Goal: Task Accomplishment & Management: Manage account settings

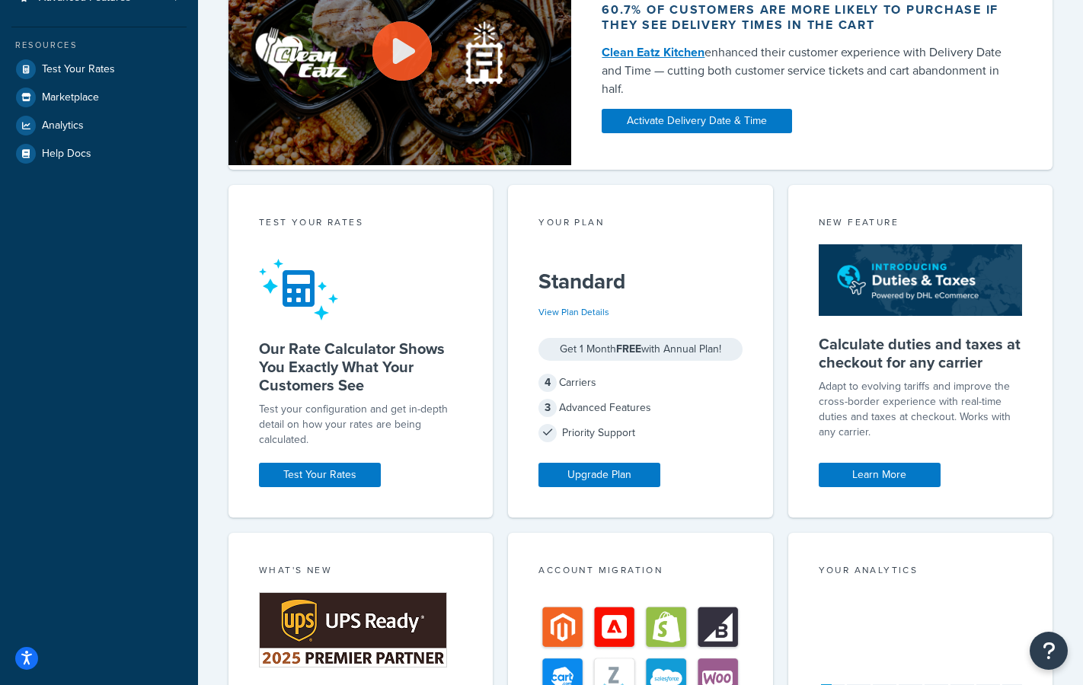
scroll to position [278, 0]
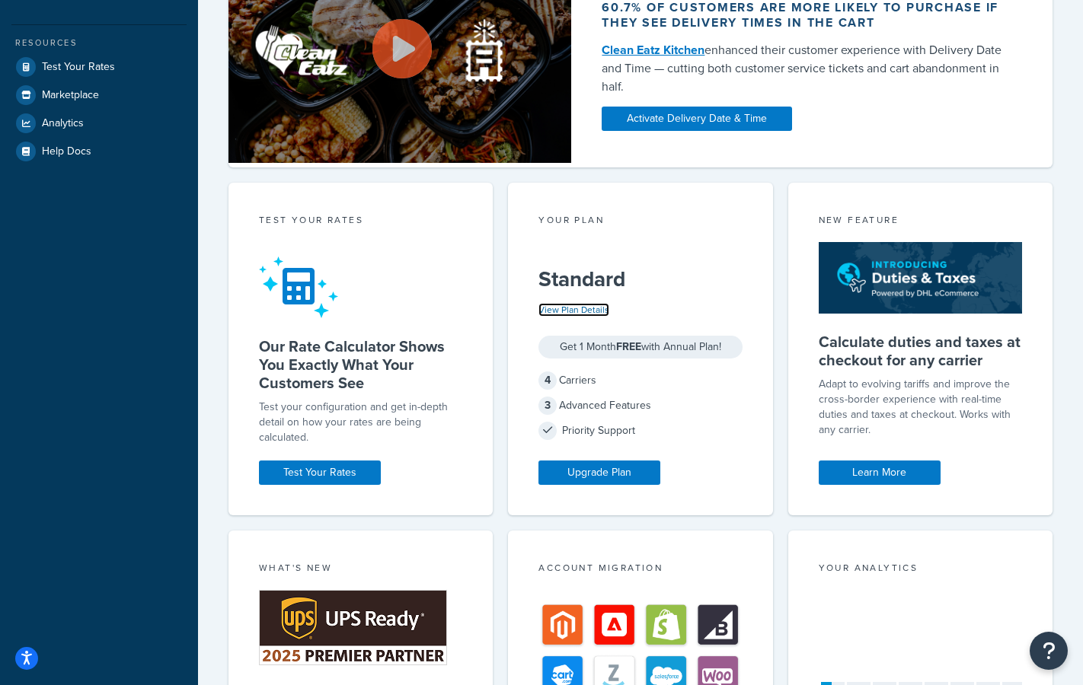
click at [587, 308] on link "View Plan Details" at bounding box center [573, 310] width 71 height 14
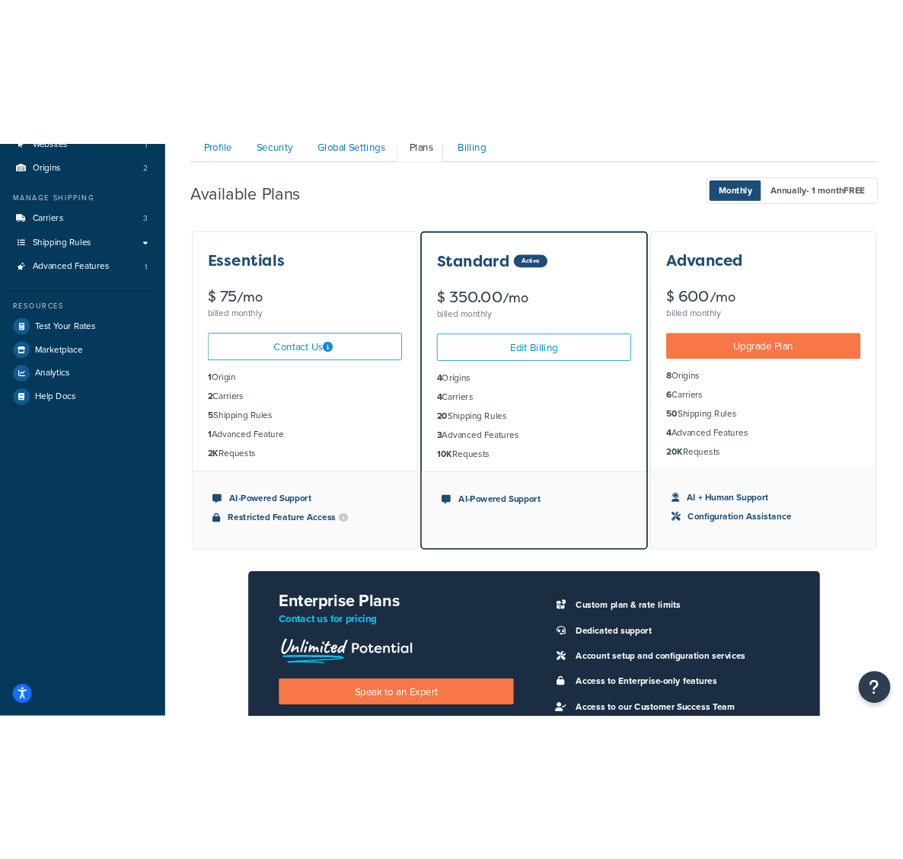
scroll to position [134, 0]
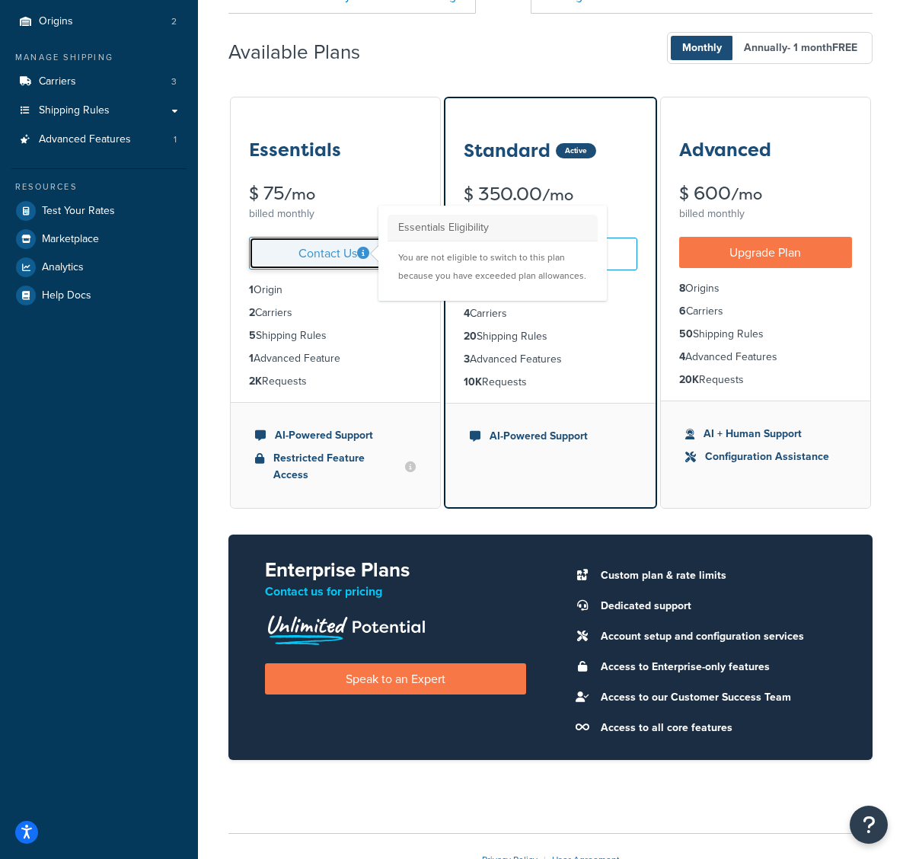
click at [362, 254] on icon at bounding box center [363, 253] width 12 height 12
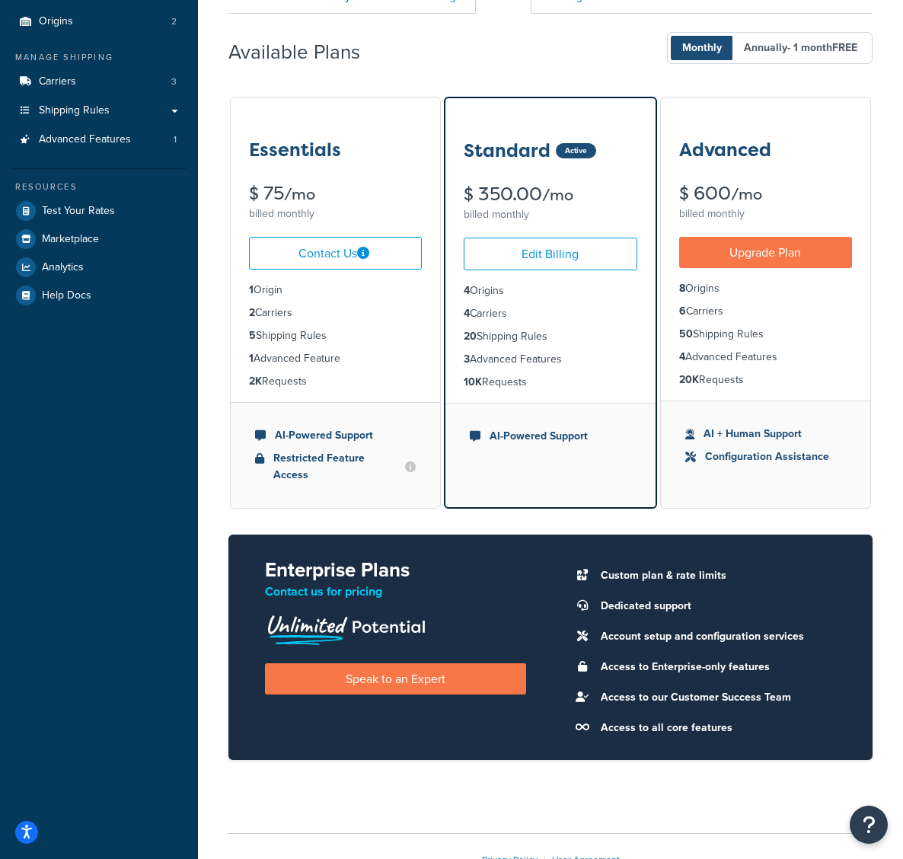
click at [367, 297] on li "1 Origin" at bounding box center [335, 290] width 173 height 17
click at [336, 244] on link "Contact Us" at bounding box center [335, 253] width 173 height 33
click at [91, 76] on link "Carriers 3" at bounding box center [98, 82] width 175 height 28
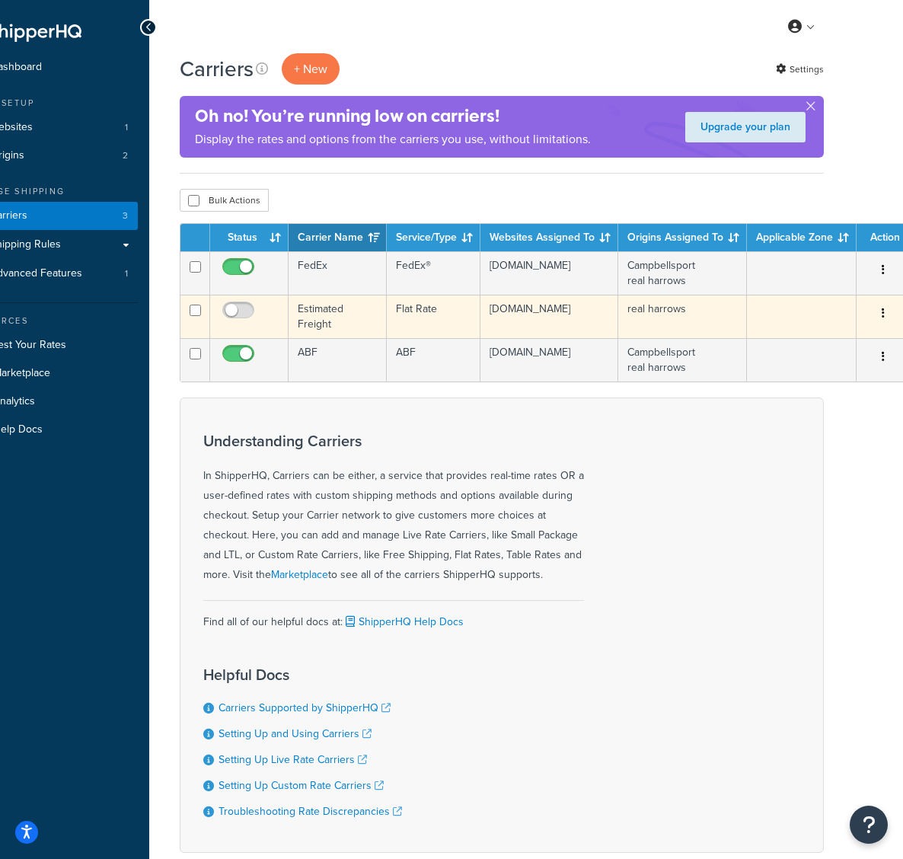
scroll to position [0, 53]
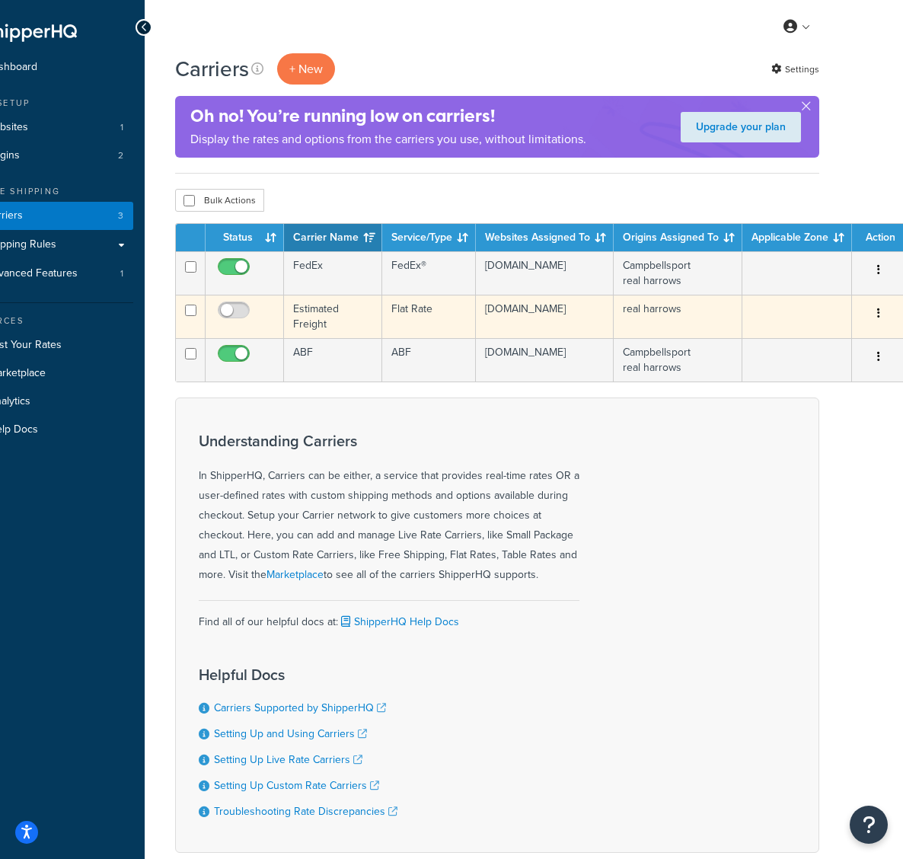
click at [877, 309] on icon "button" at bounding box center [878, 313] width 3 height 11
click at [855, 405] on link "Delete" at bounding box center [868, 406] width 120 height 31
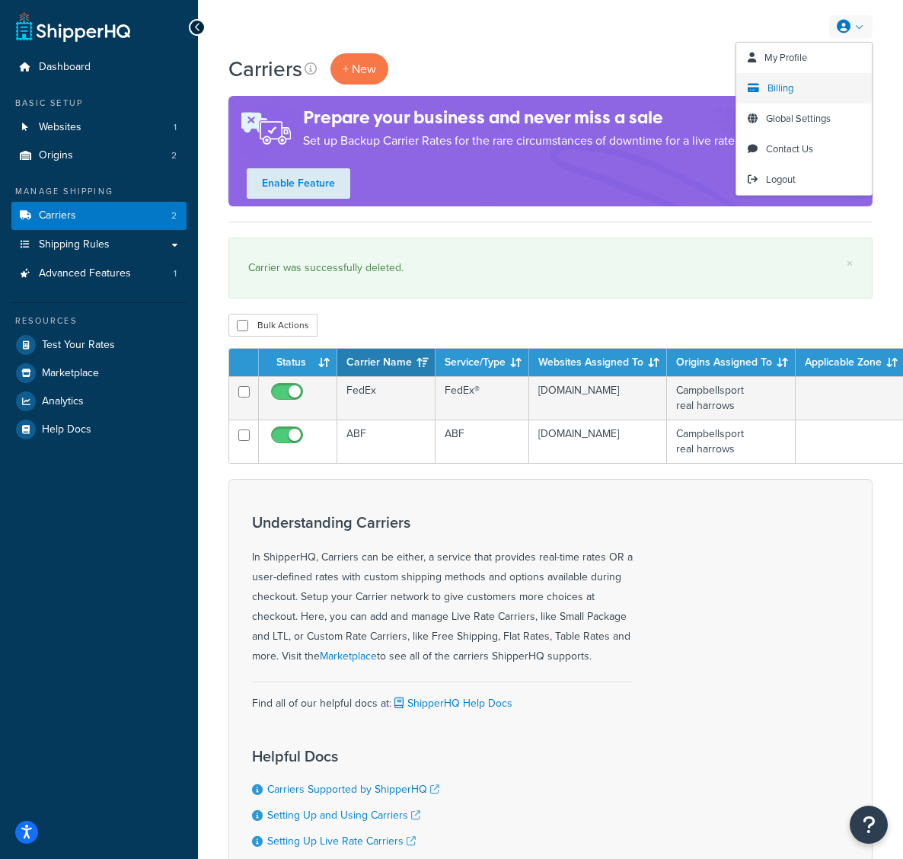
click at [791, 88] on span "Billing" at bounding box center [781, 88] width 26 height 14
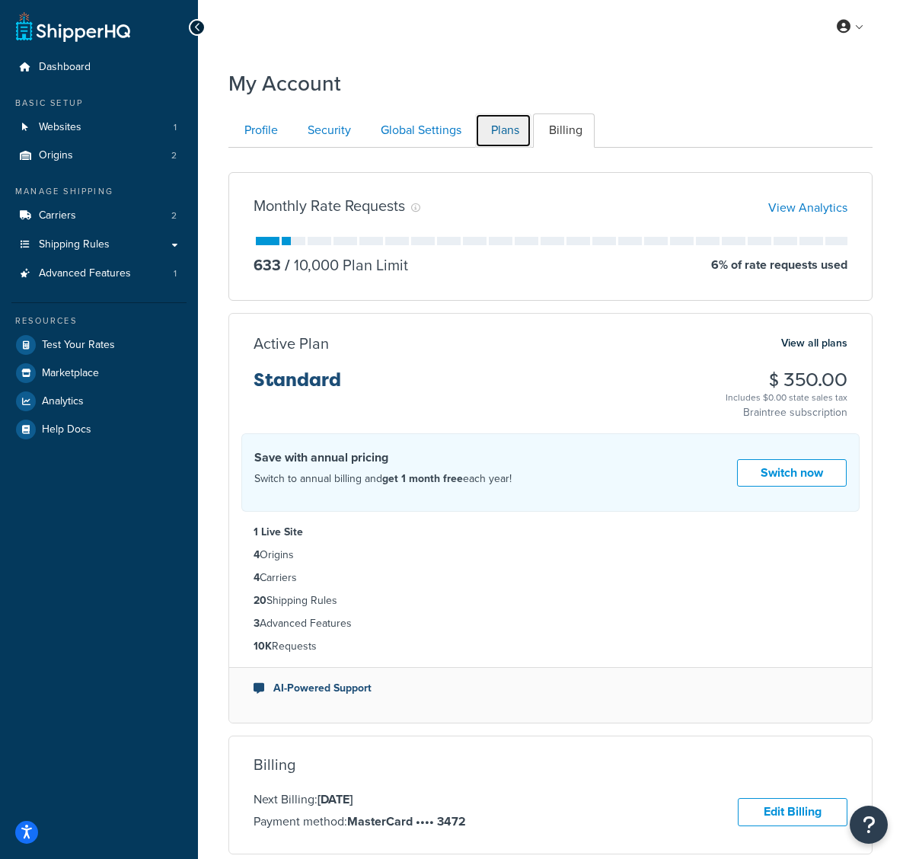
click at [506, 135] on link "Plans" at bounding box center [503, 130] width 56 height 34
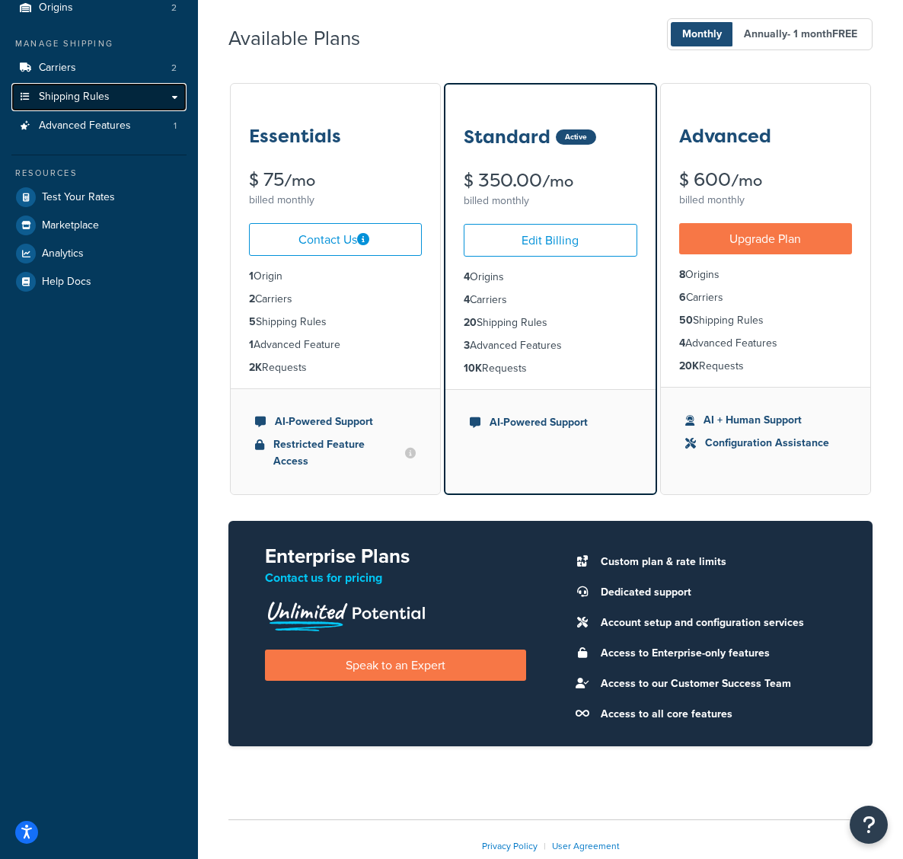
click at [113, 95] on link "Shipping Rules" at bounding box center [98, 97] width 175 height 28
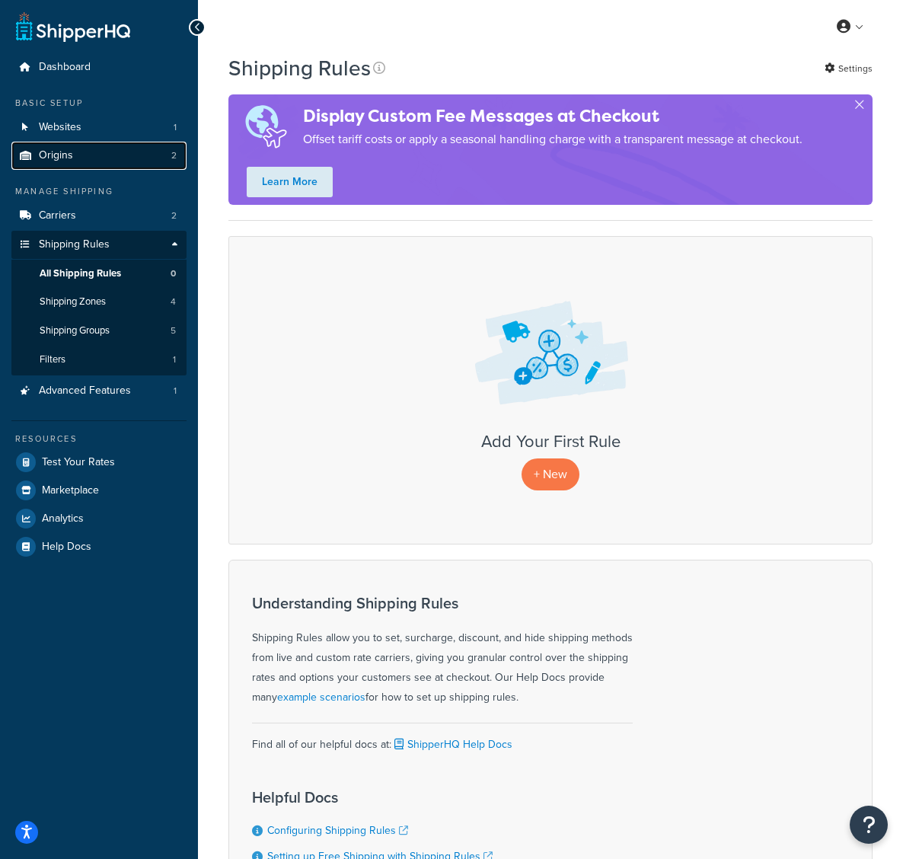
click at [148, 155] on link "Origins 2" at bounding box center [98, 156] width 175 height 28
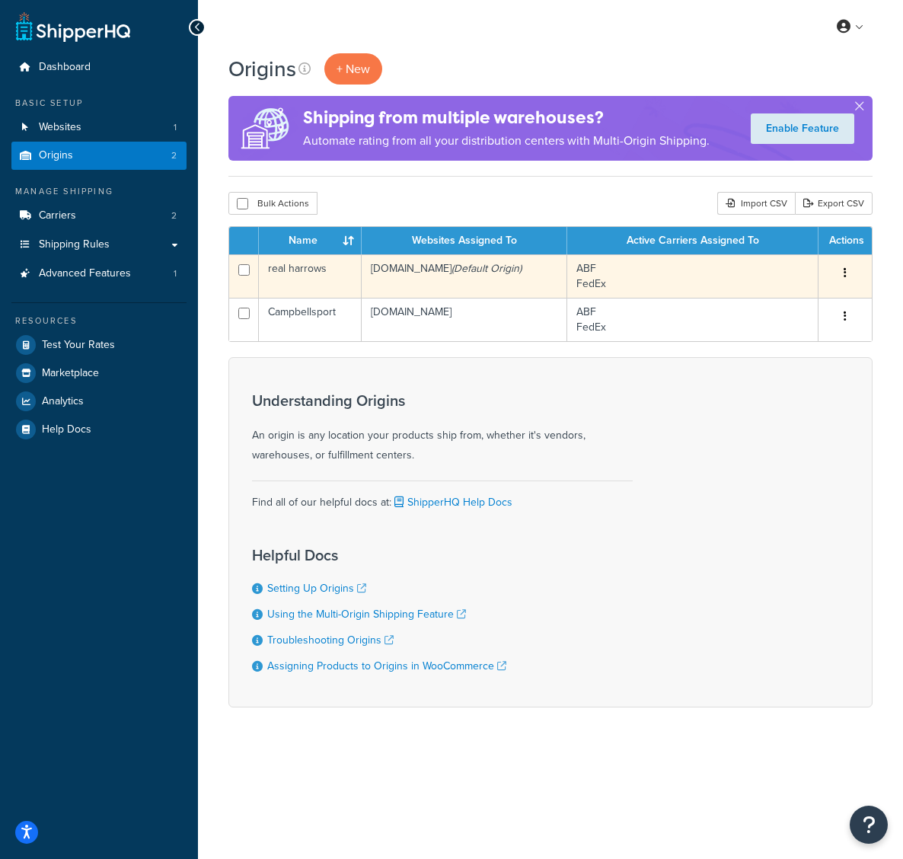
click at [850, 271] on button "button" at bounding box center [845, 273] width 21 height 24
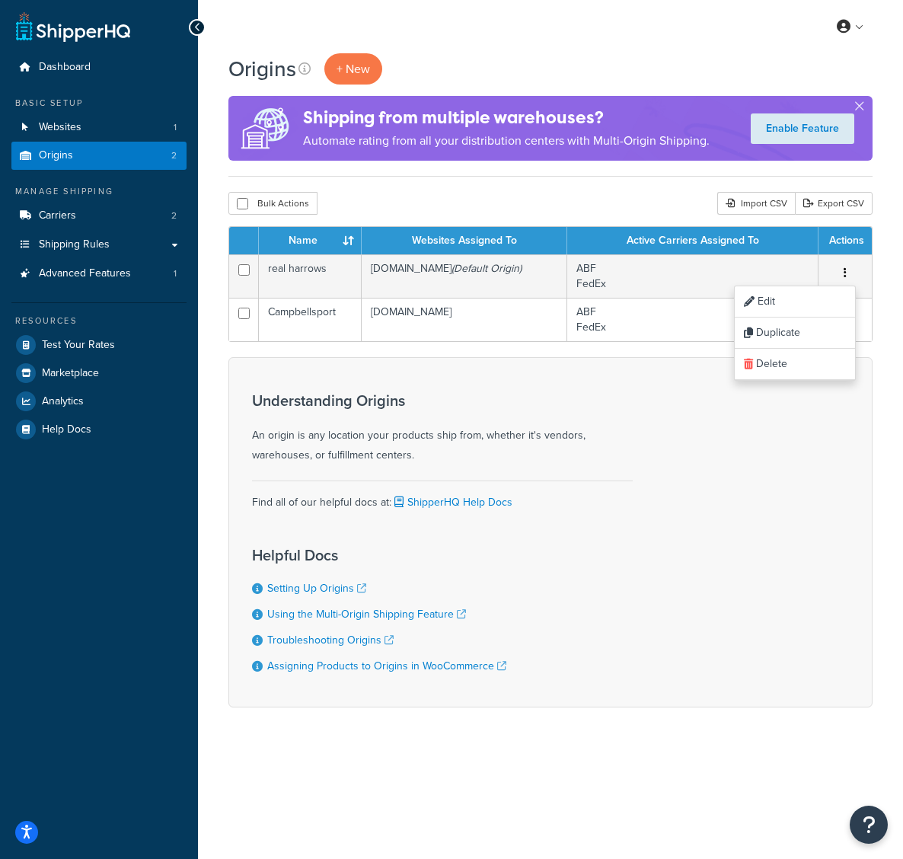
click at [878, 303] on div "Origins + New Shipping from multiple warehouses? Automate rating from all your …" at bounding box center [550, 407] width 705 height 708
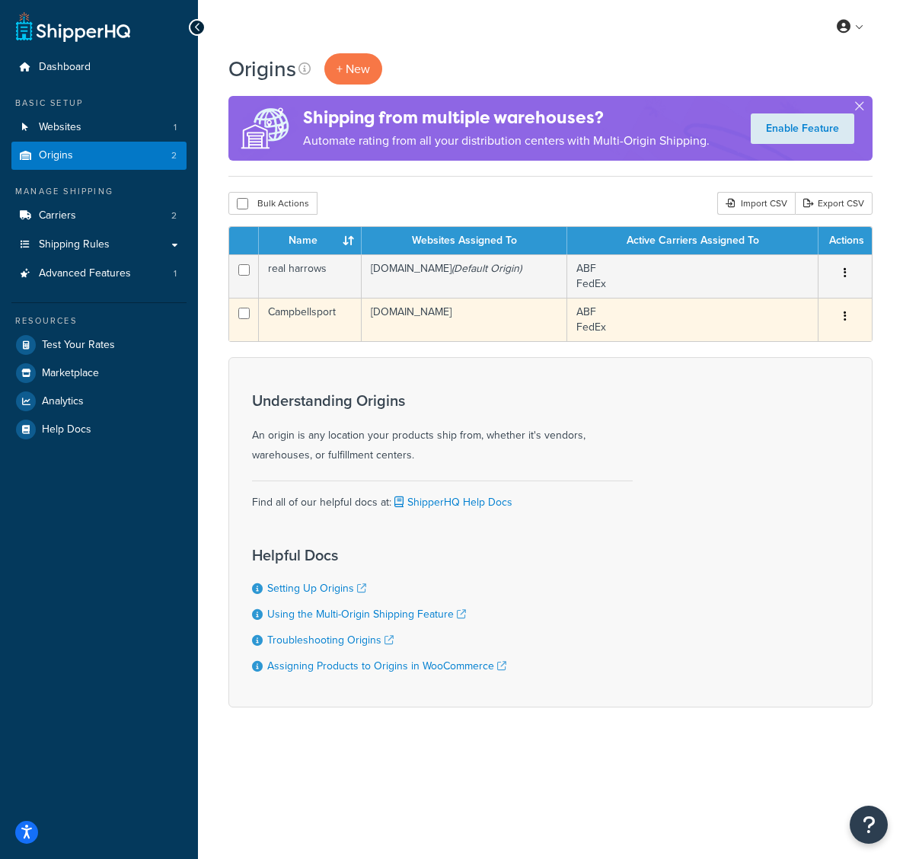
click at [846, 315] on icon "button" at bounding box center [845, 316] width 3 height 11
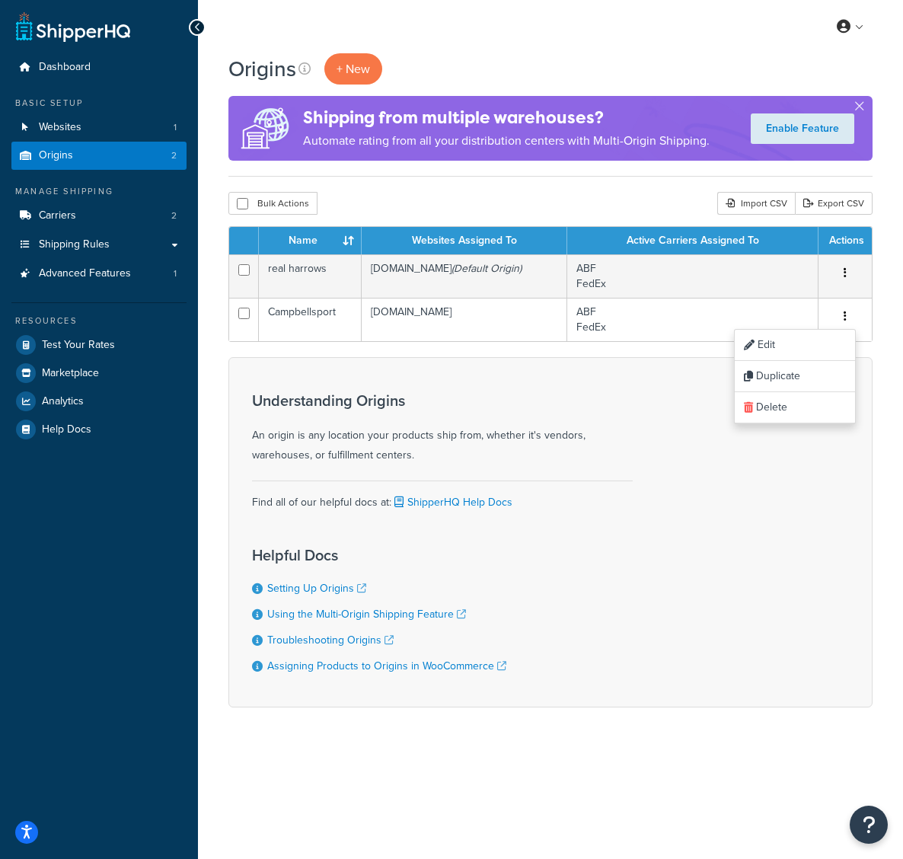
click at [651, 379] on div "Understanding Origins An origin is any location your products ship from, whethe…" at bounding box center [550, 532] width 644 height 350
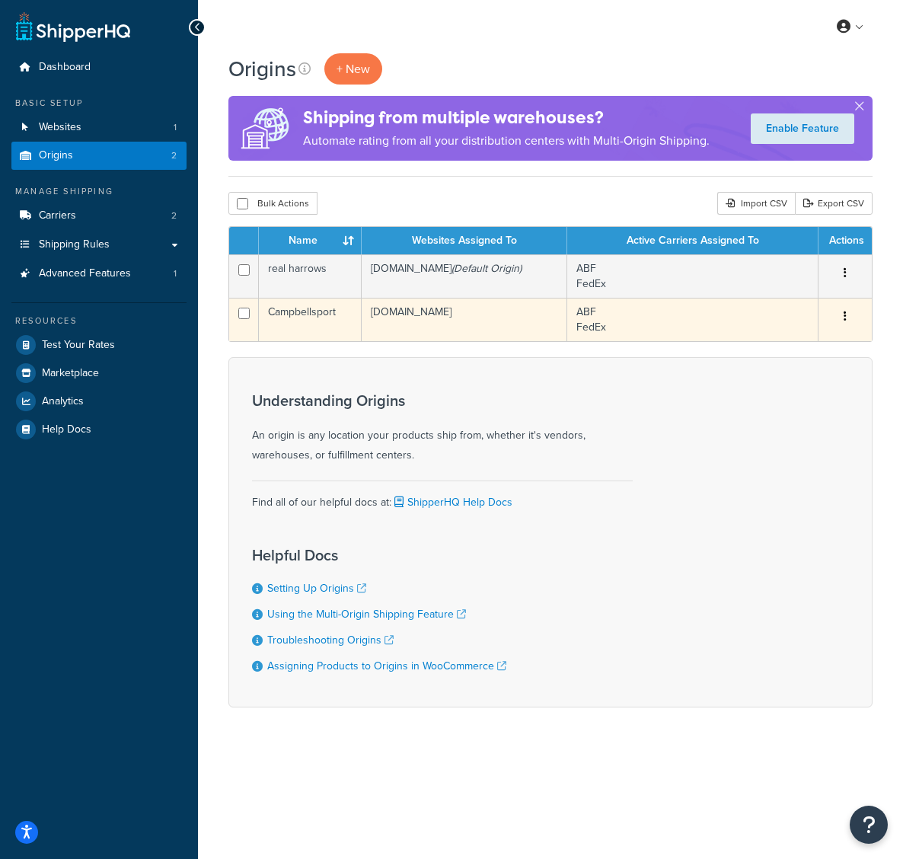
click at [847, 318] on button "button" at bounding box center [845, 317] width 21 height 24
click at [811, 346] on link "Edit" at bounding box center [795, 345] width 120 height 31
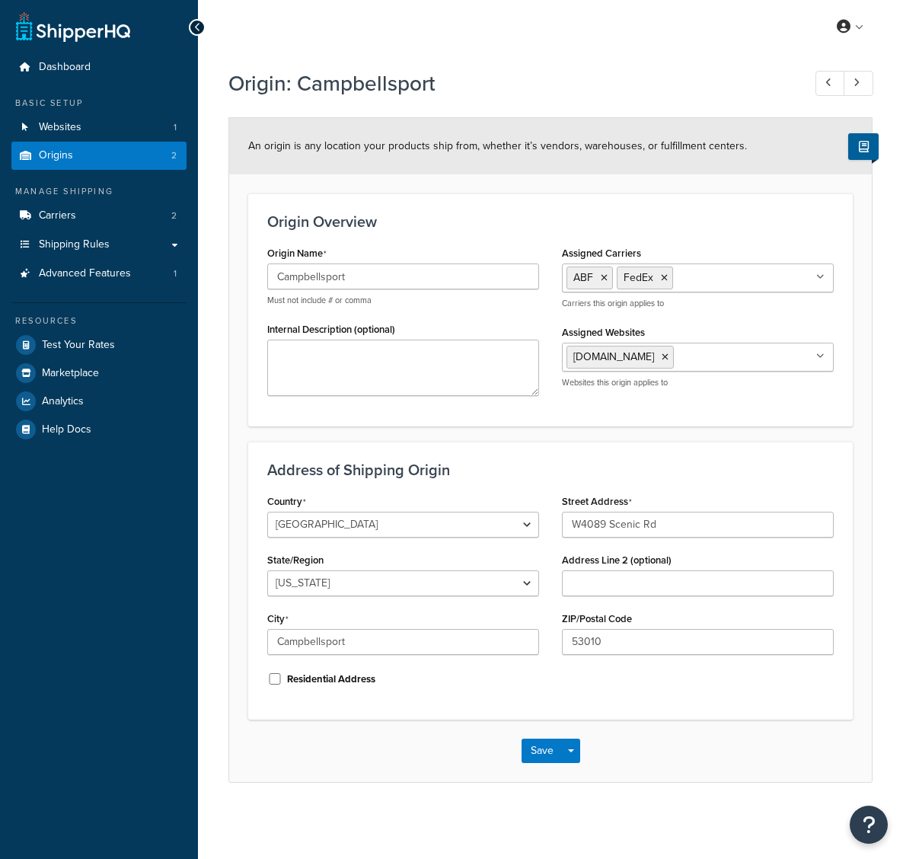
select select "49"
click at [197, 25] on icon at bounding box center [197, 27] width 7 height 11
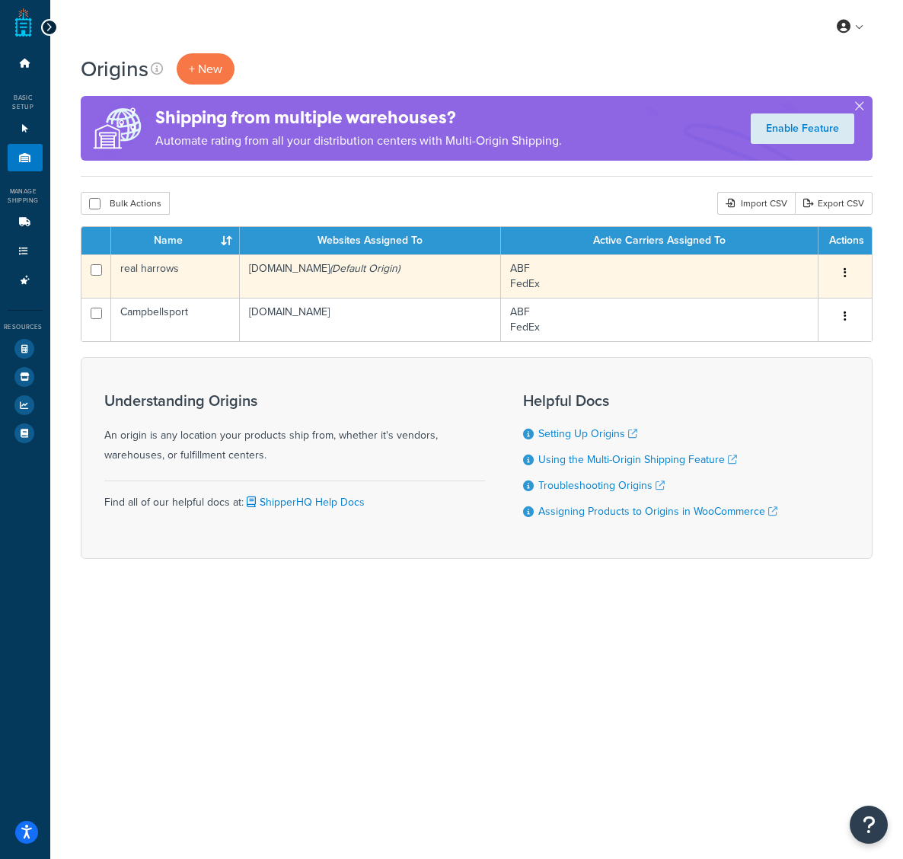
click at [848, 274] on button "button" at bounding box center [845, 273] width 21 height 24
click at [796, 302] on link "Edit" at bounding box center [795, 301] width 120 height 31
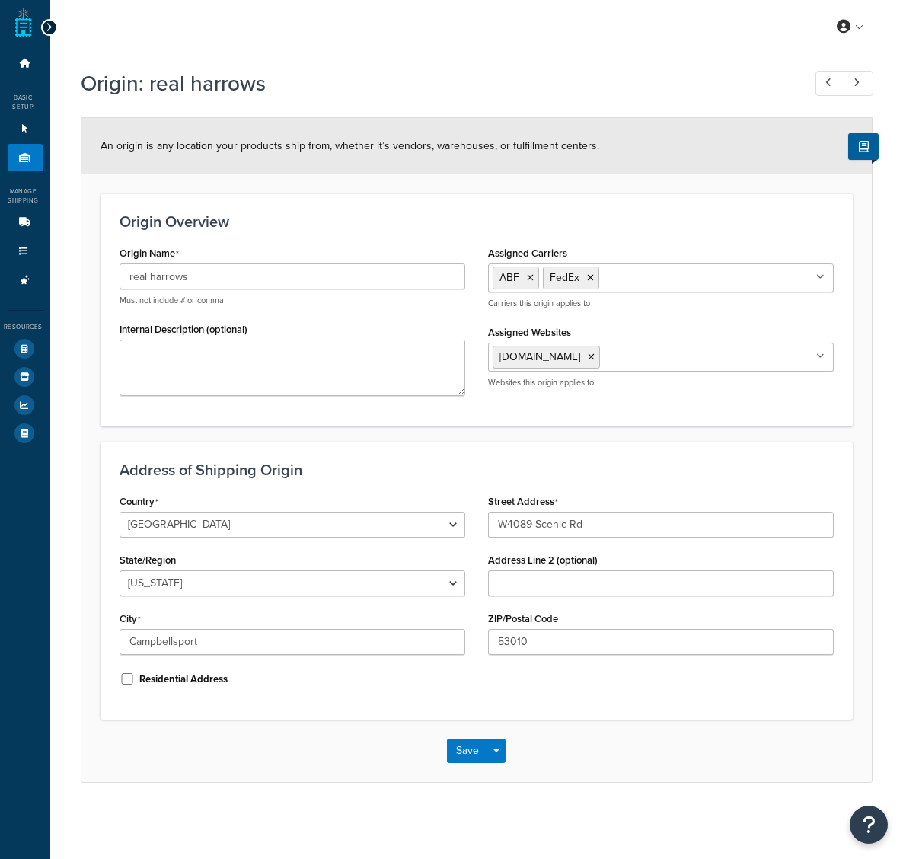
select select "49"
click at [826, 85] on icon at bounding box center [829, 83] width 6 height 10
click at [862, 83] on link at bounding box center [859, 83] width 30 height 25
type input "Campbellsport"
click at [26, 151] on link "Origins 2" at bounding box center [25, 158] width 35 height 28
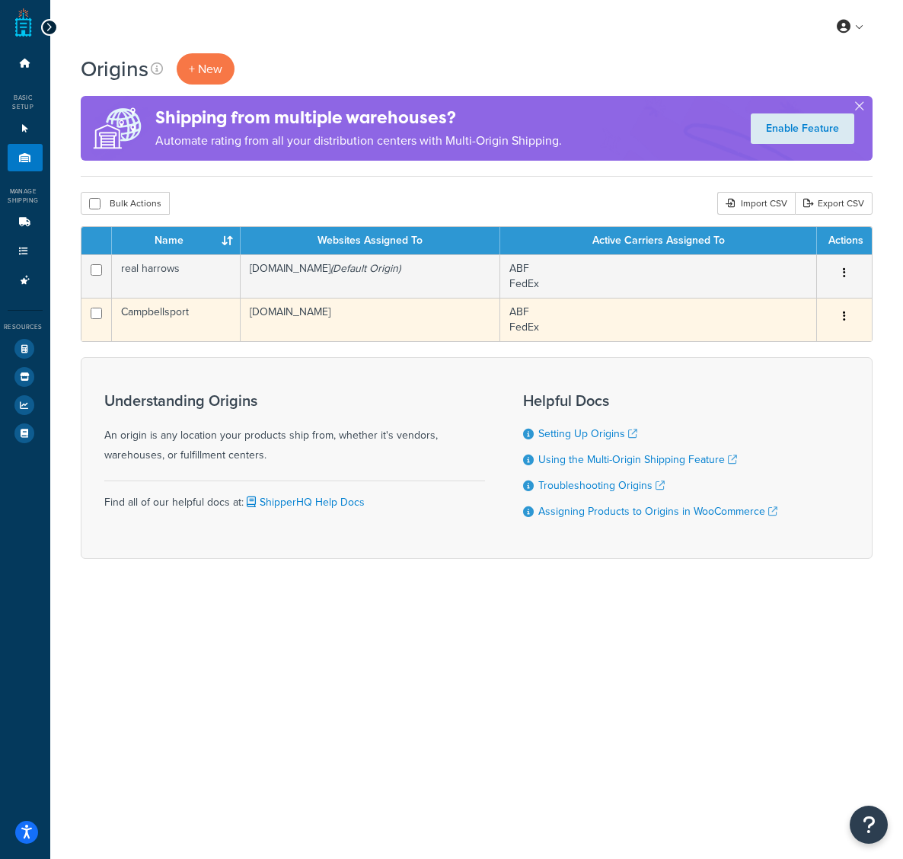
click at [844, 314] on icon "button" at bounding box center [844, 316] width 3 height 11
click at [796, 405] on link "Delete" at bounding box center [794, 407] width 120 height 31
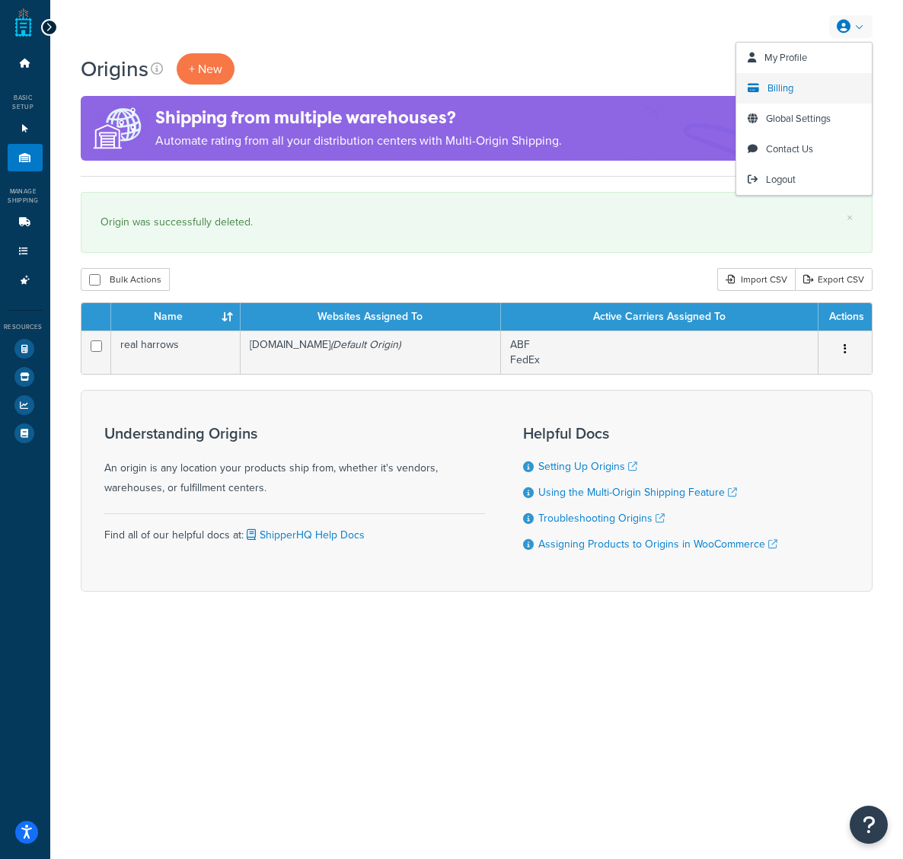
click at [782, 81] on span "Billing" at bounding box center [781, 88] width 26 height 14
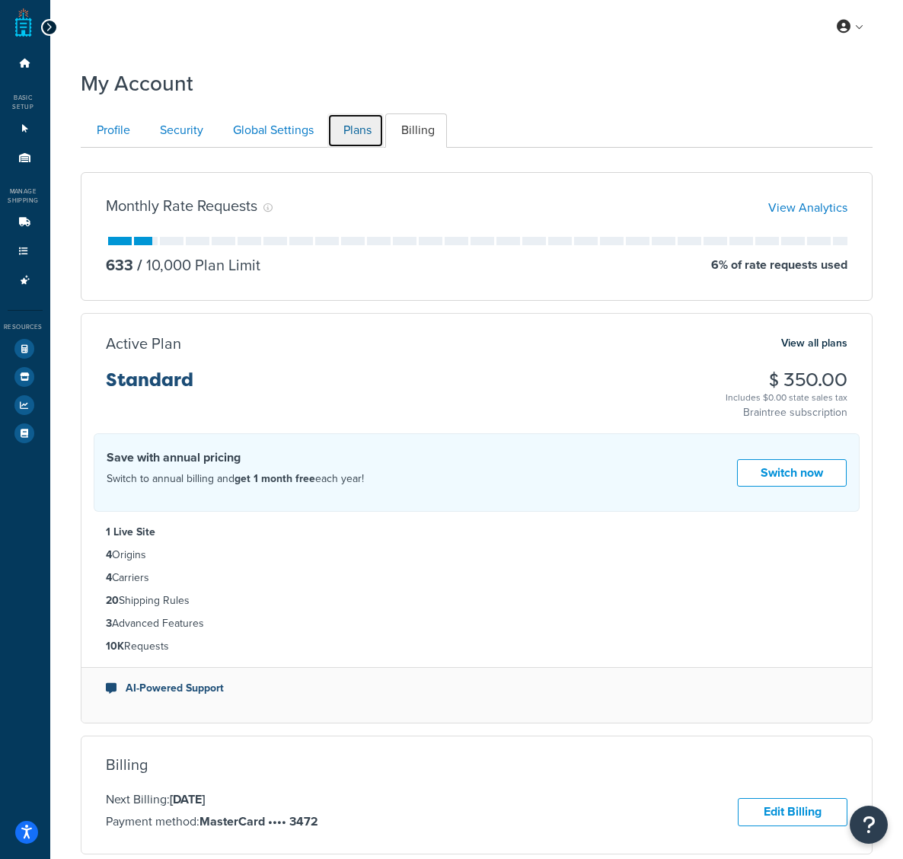
click at [352, 134] on link "Plans" at bounding box center [356, 130] width 56 height 34
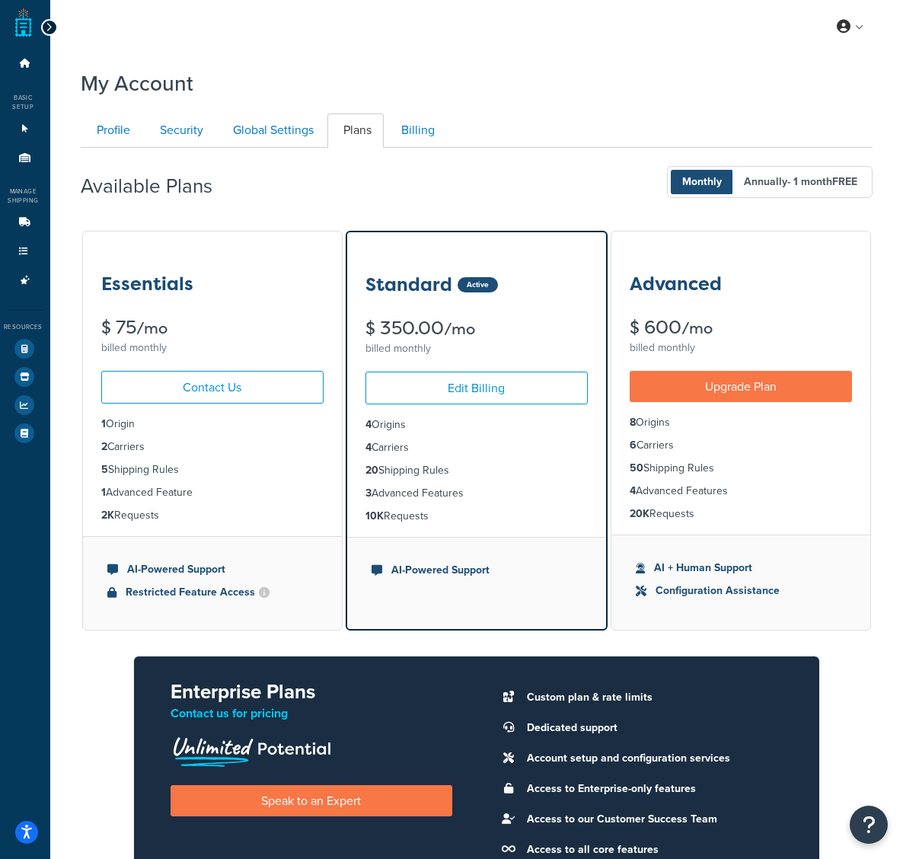
scroll to position [148, 0]
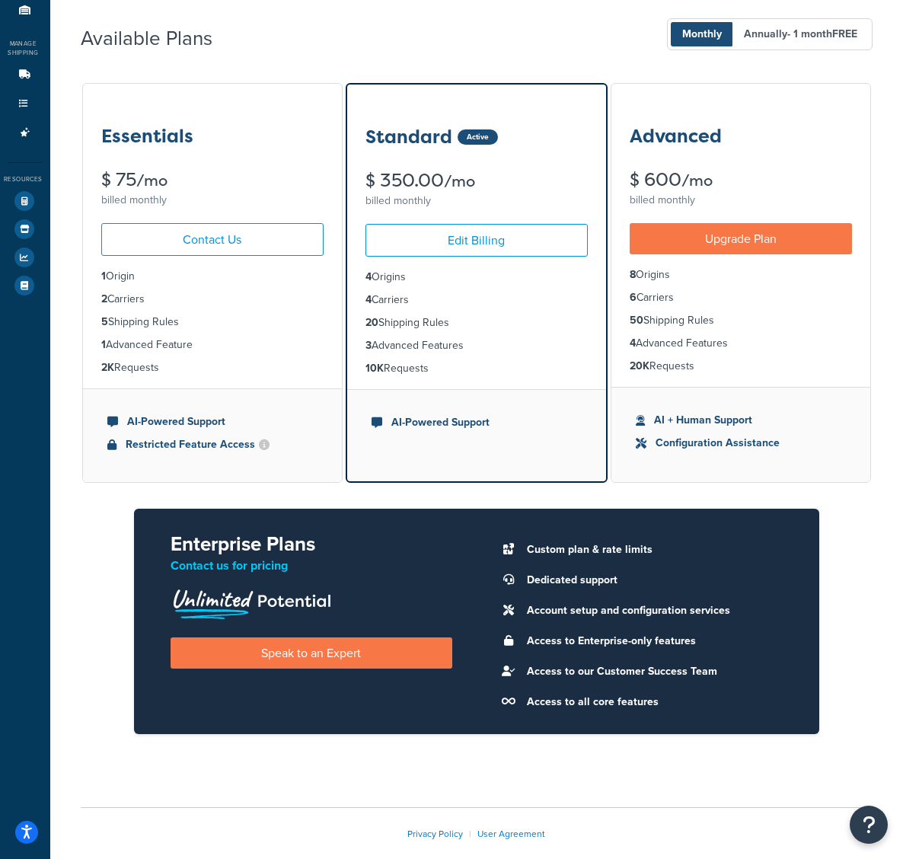
click at [251, 333] on ul "1 Origin 2 Carriers 5 Shipping Rules 1 Advanced Feature 2K Requests" at bounding box center [212, 322] width 259 height 133
click at [236, 239] on link "Contact Us" at bounding box center [212, 239] width 222 height 33
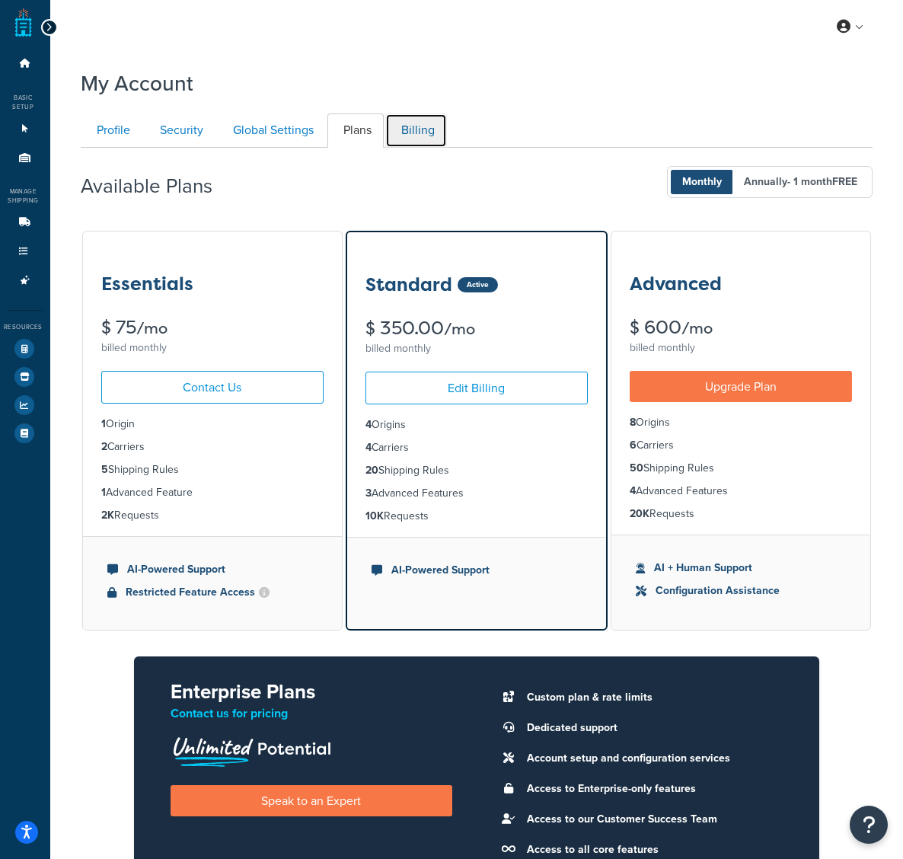
click at [408, 129] on link "Billing" at bounding box center [416, 130] width 62 height 34
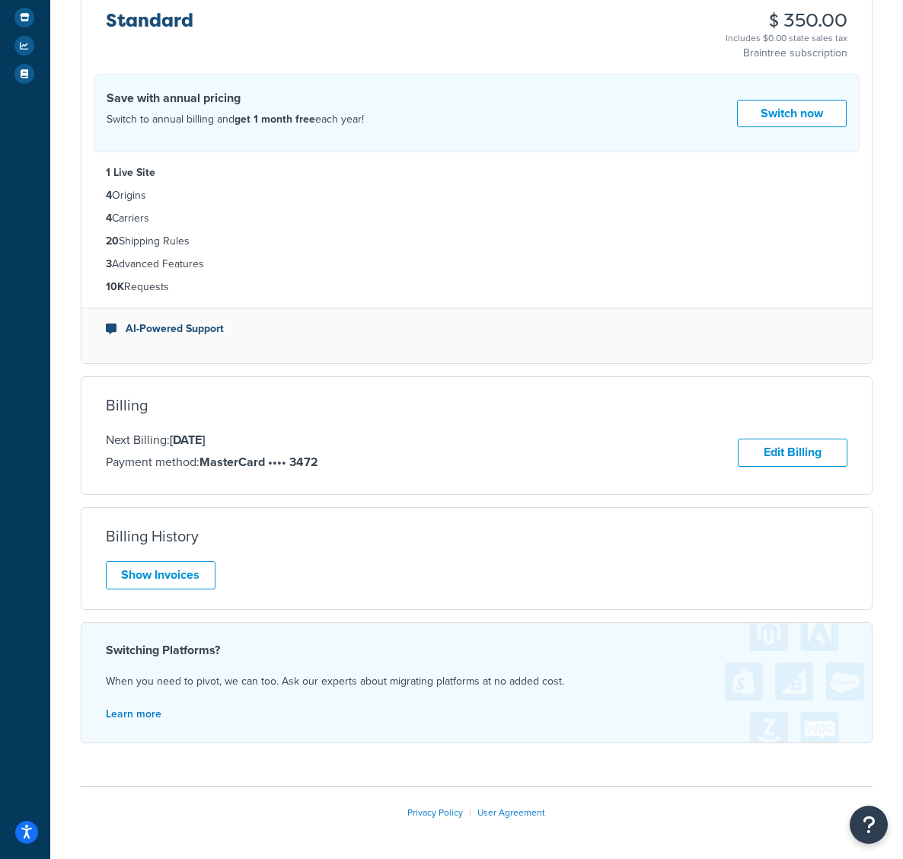
scroll to position [389, 0]
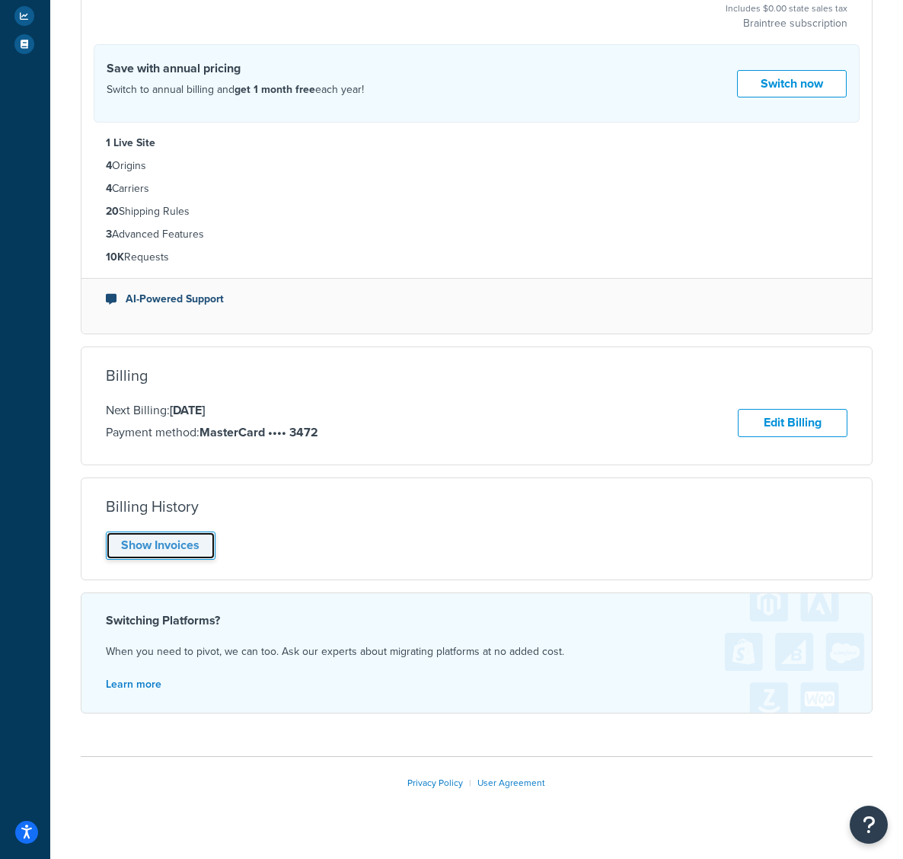
click at [136, 547] on link "Show Invoices" at bounding box center [161, 546] width 110 height 28
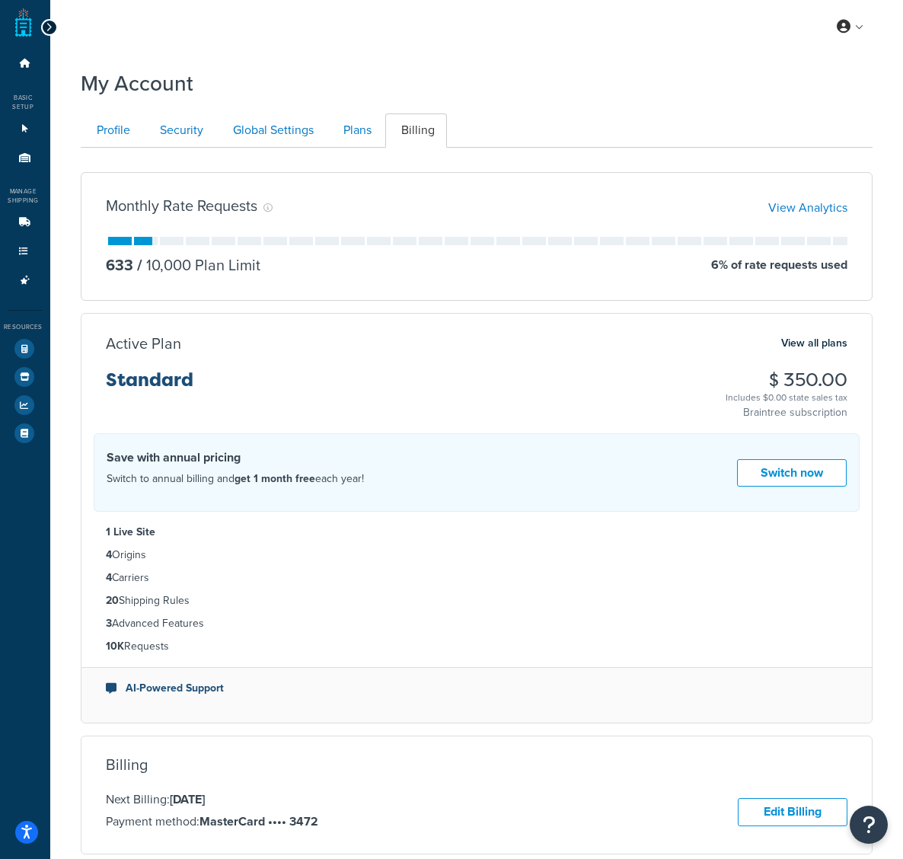
scroll to position [0, 0]
